Goal: Transaction & Acquisition: Purchase product/service

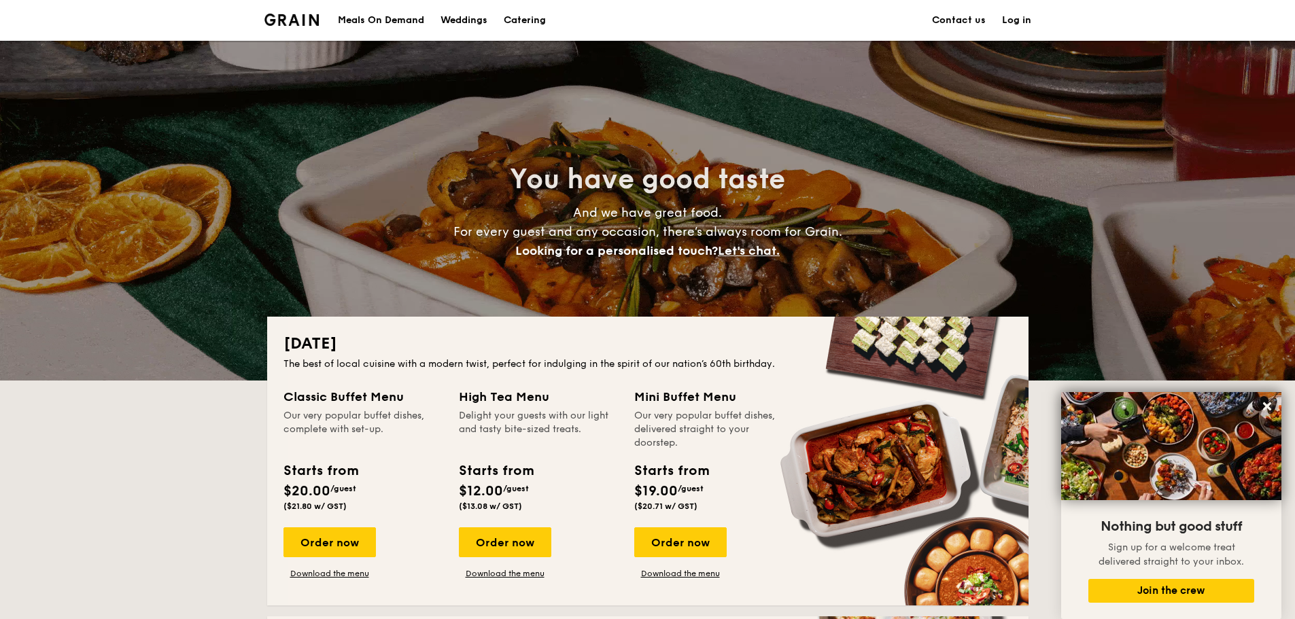
click at [363, 20] on div "Meals On Demand" at bounding box center [381, 20] width 86 height 41
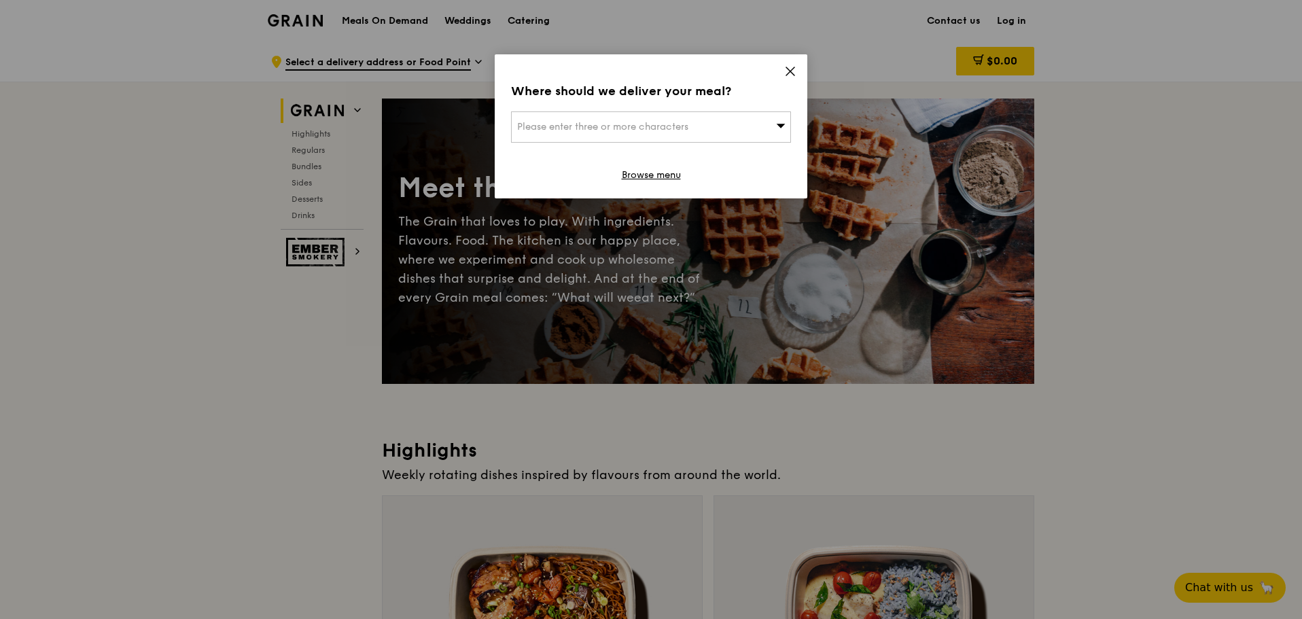
click at [787, 72] on icon at bounding box center [790, 71] width 12 height 12
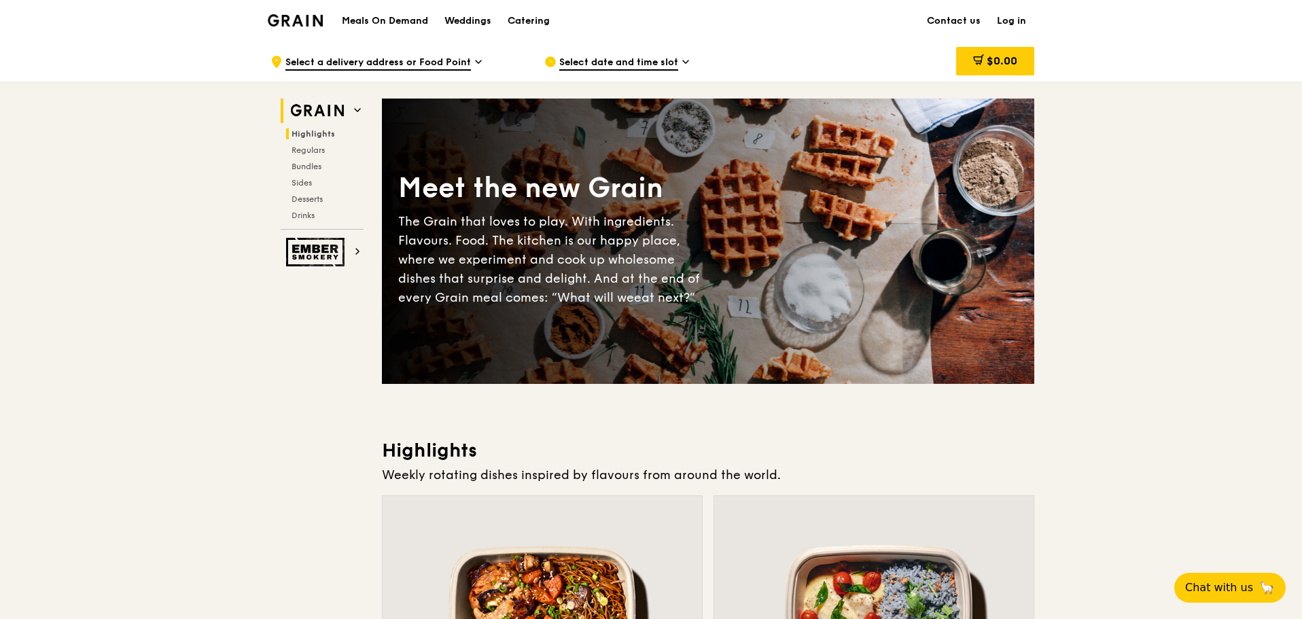
click at [315, 134] on span "Highlights" at bounding box center [313, 134] width 43 height 10
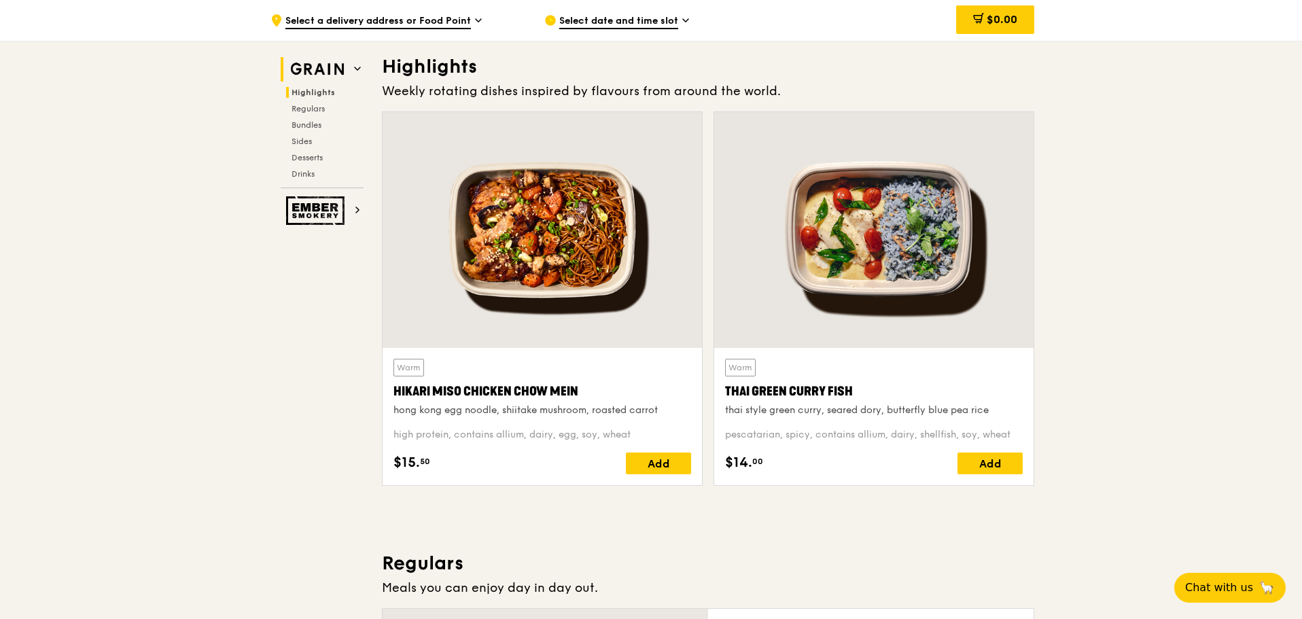
scroll to position [384, 0]
click at [304, 111] on span "Regulars" at bounding box center [310, 109] width 36 height 10
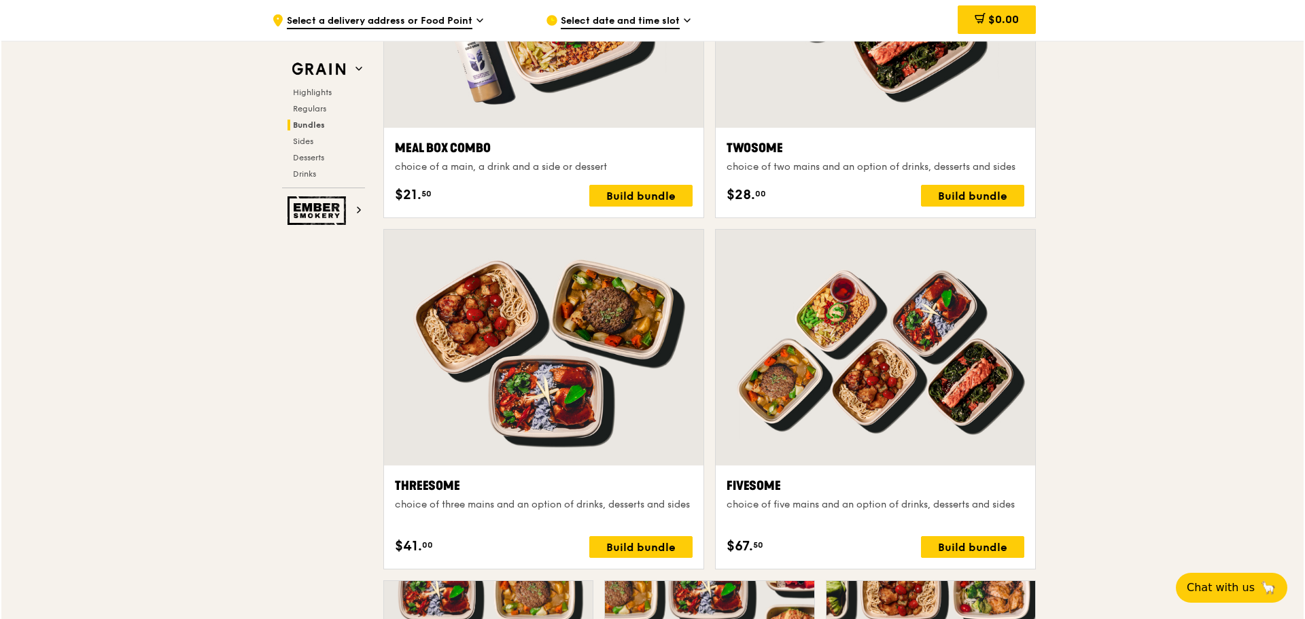
scroll to position [2164, 0]
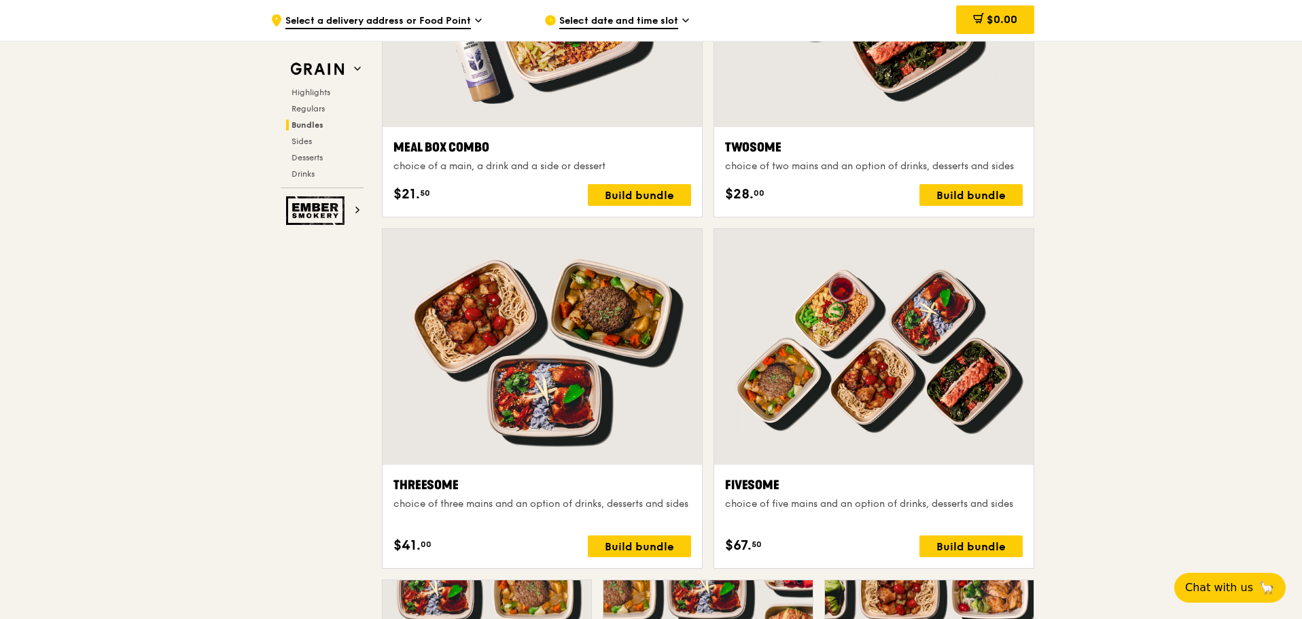
click at [542, 166] on div "choice of a main, a drink and a side or dessert" at bounding box center [542, 167] width 298 height 14
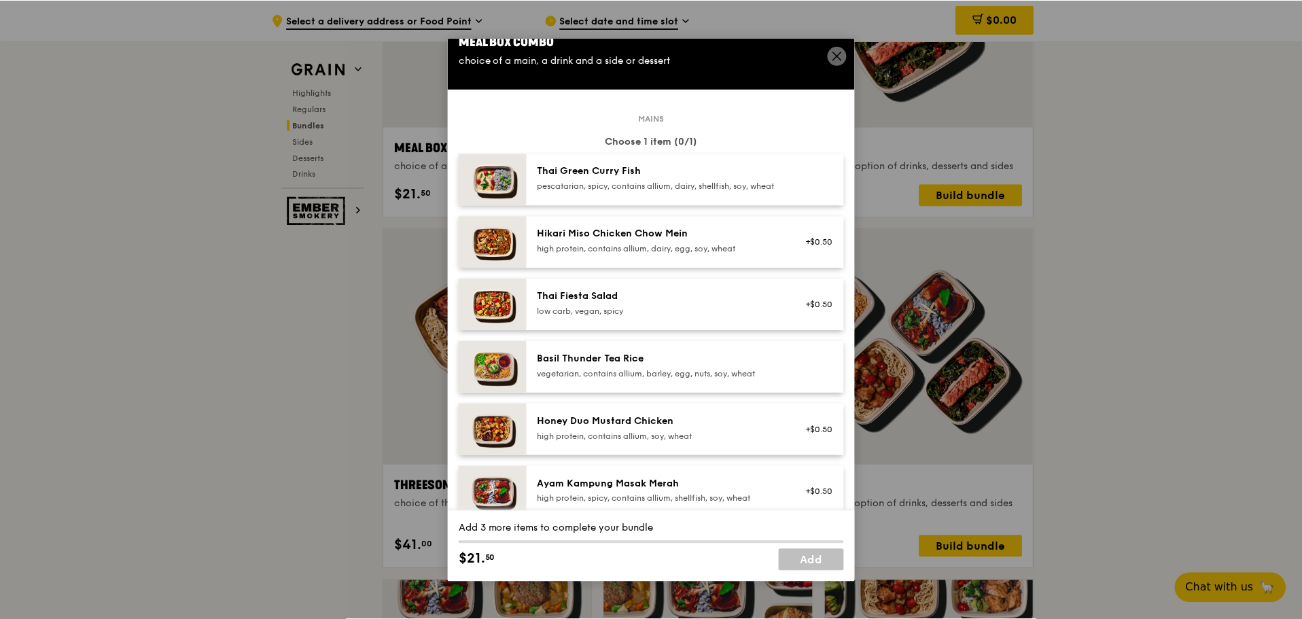
scroll to position [0, 0]
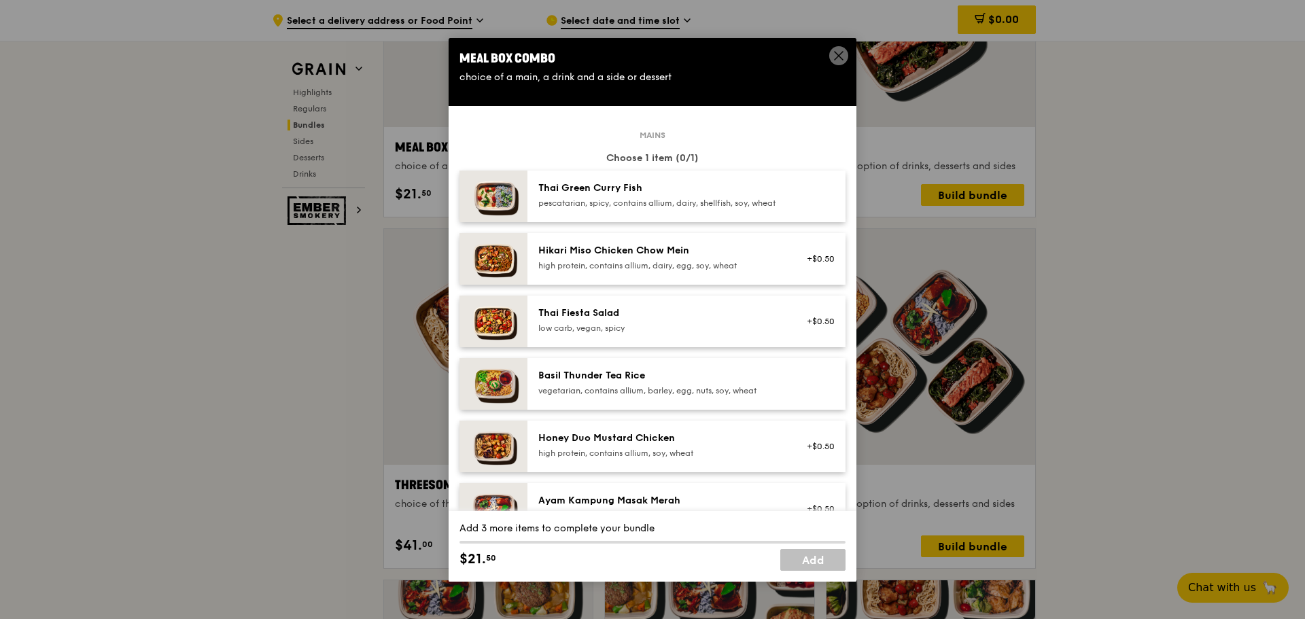
click at [837, 50] on icon at bounding box center [838, 56] width 12 height 12
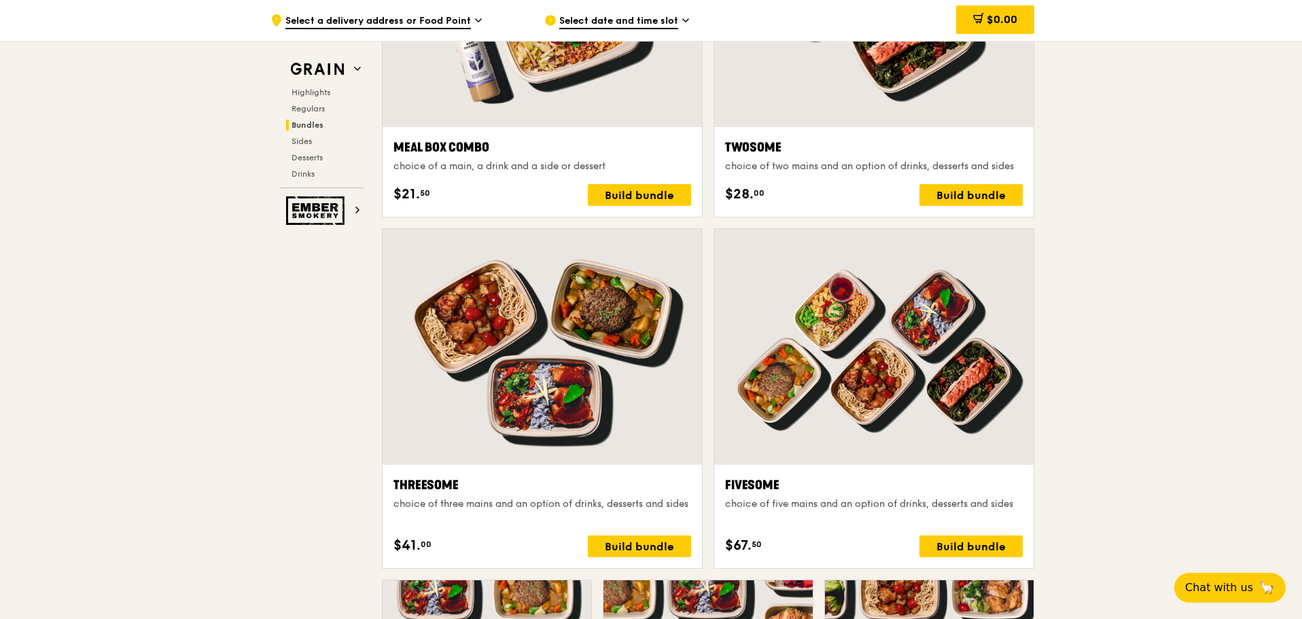
click at [529, 169] on div "choice of a main, a drink and a side or dessert" at bounding box center [542, 167] width 298 height 14
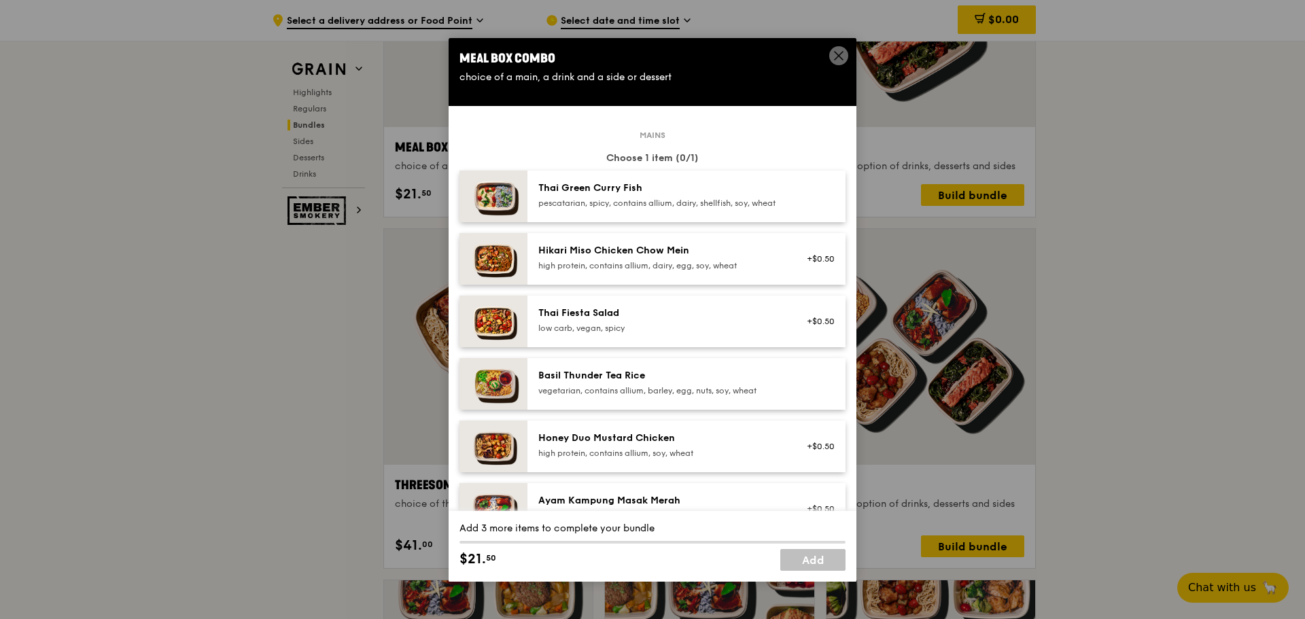
click at [834, 58] on icon at bounding box center [838, 56] width 12 height 12
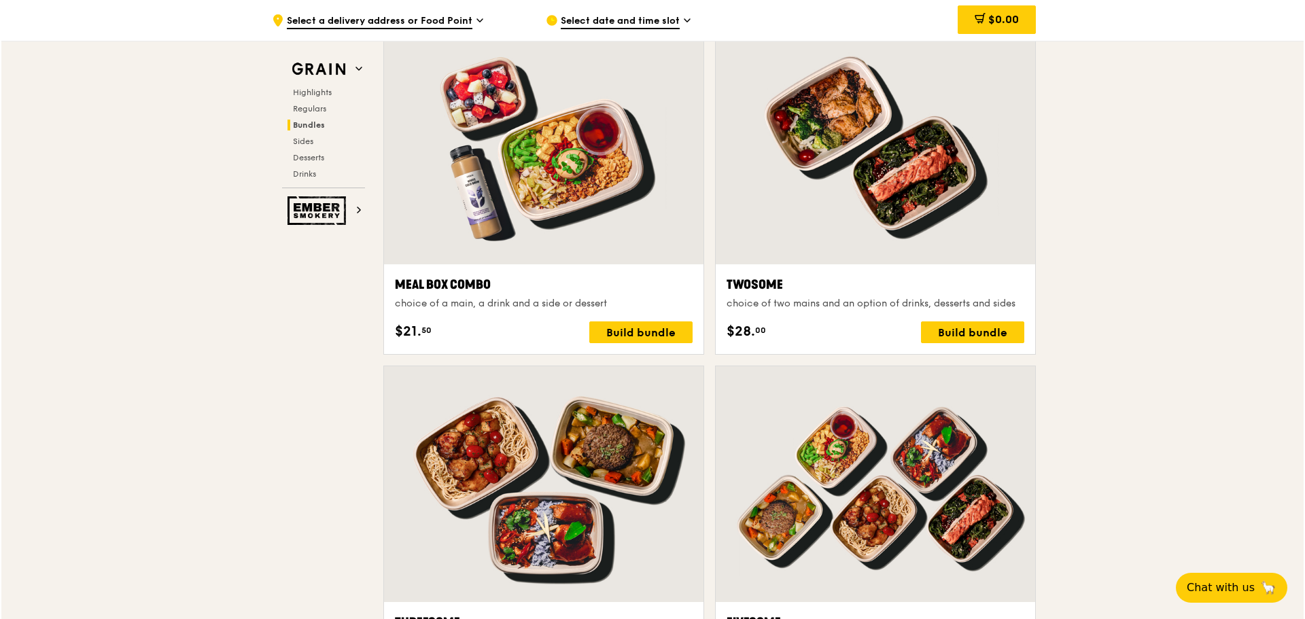
scroll to position [2028, 0]
click at [894, 300] on div "choice of two mains and an option of drinks, desserts and sides" at bounding box center [874, 303] width 298 height 14
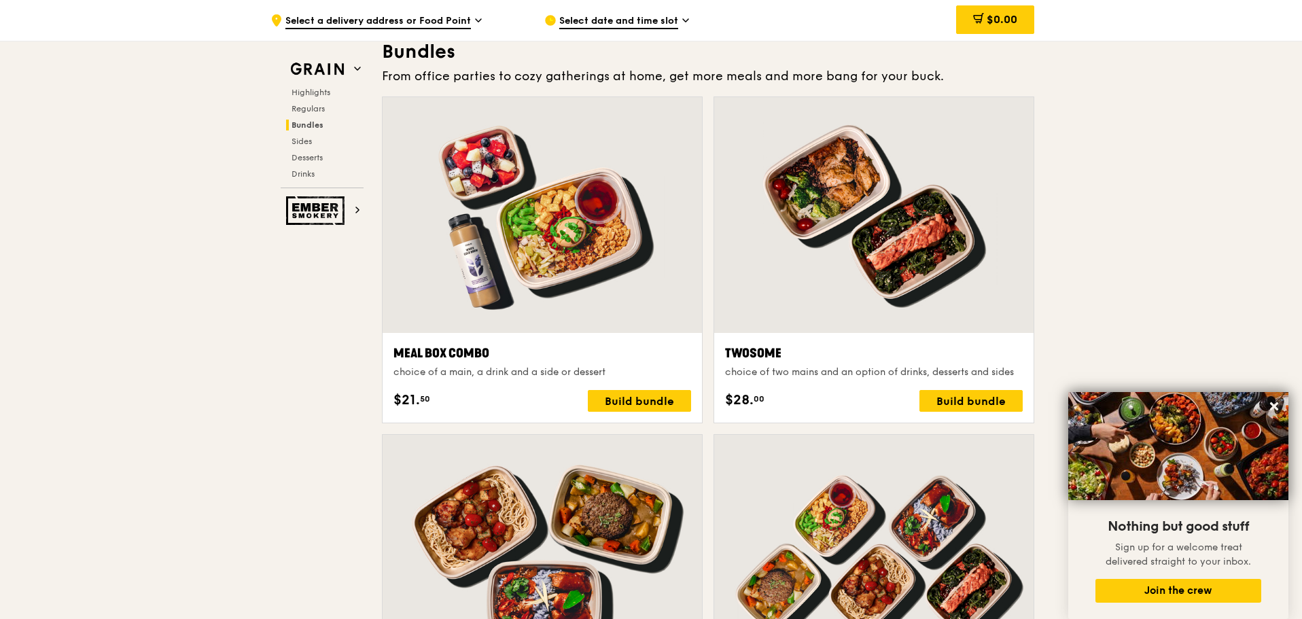
scroll to position [1958, 0]
click at [654, 302] on div at bounding box center [542, 216] width 319 height 236
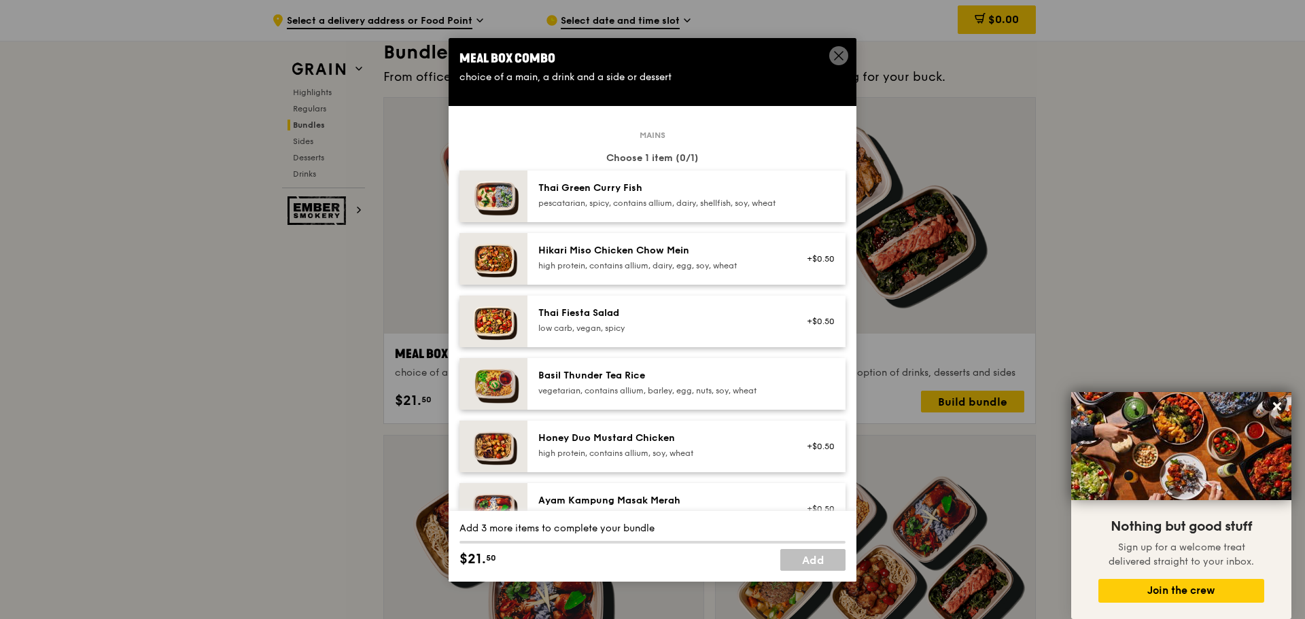
click at [833, 46] on div "Meal Box Combo choice of a main, a drink and a side or dessert" at bounding box center [652, 66] width 408 height 57
click at [841, 59] on icon at bounding box center [838, 56] width 12 height 12
